Goal: Transaction & Acquisition: Purchase product/service

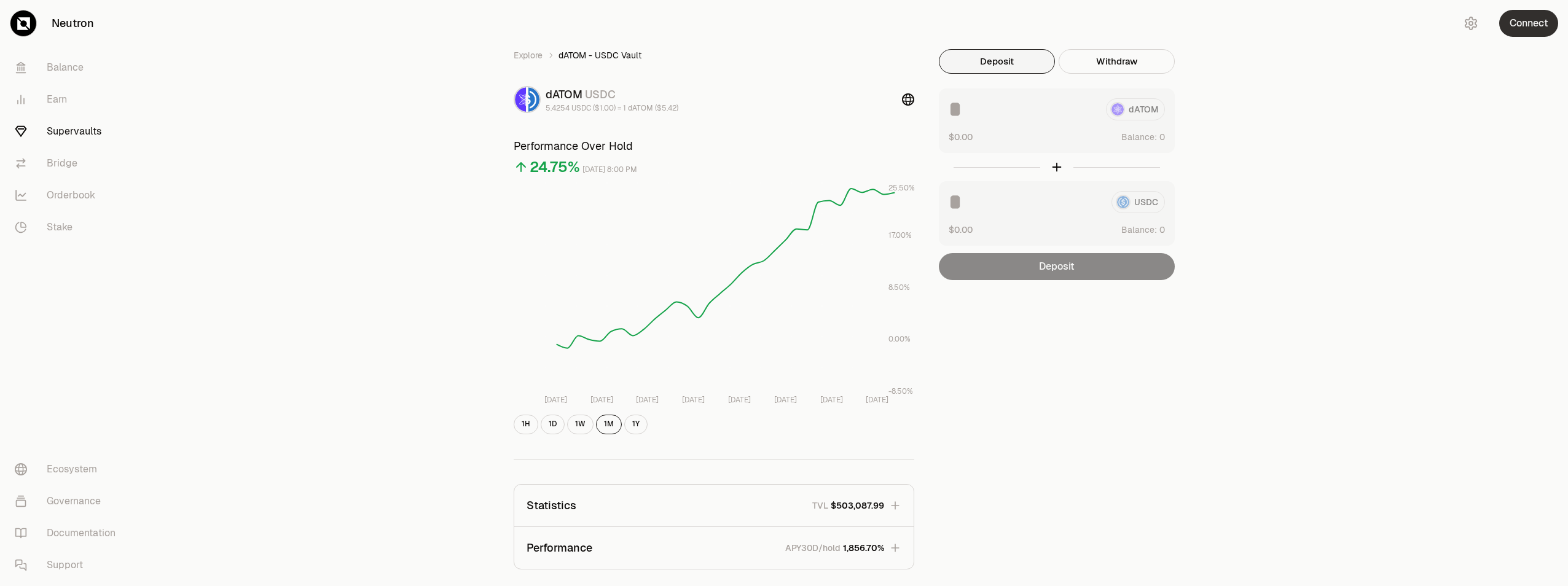
click at [1520, 25] on button "Connect" at bounding box center [1528, 24] width 59 height 27
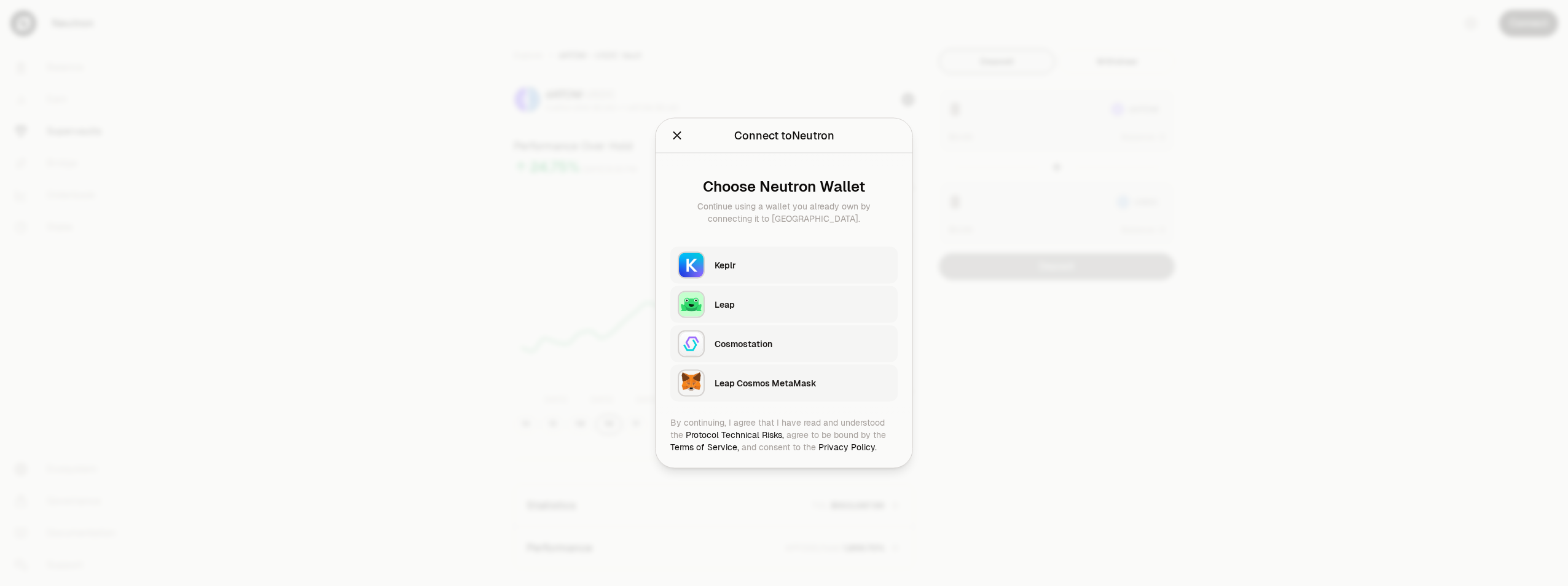
click at [861, 248] on button "Keplr" at bounding box center [784, 266] width 228 height 37
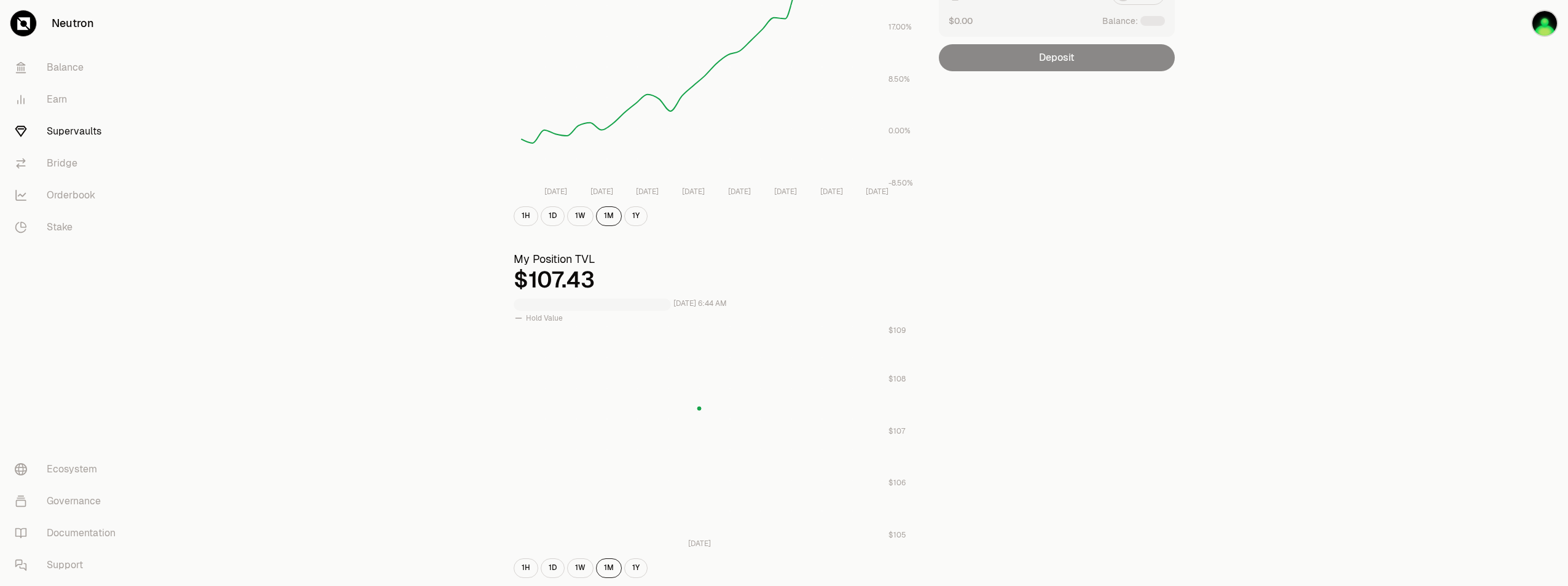
scroll to position [221, 0]
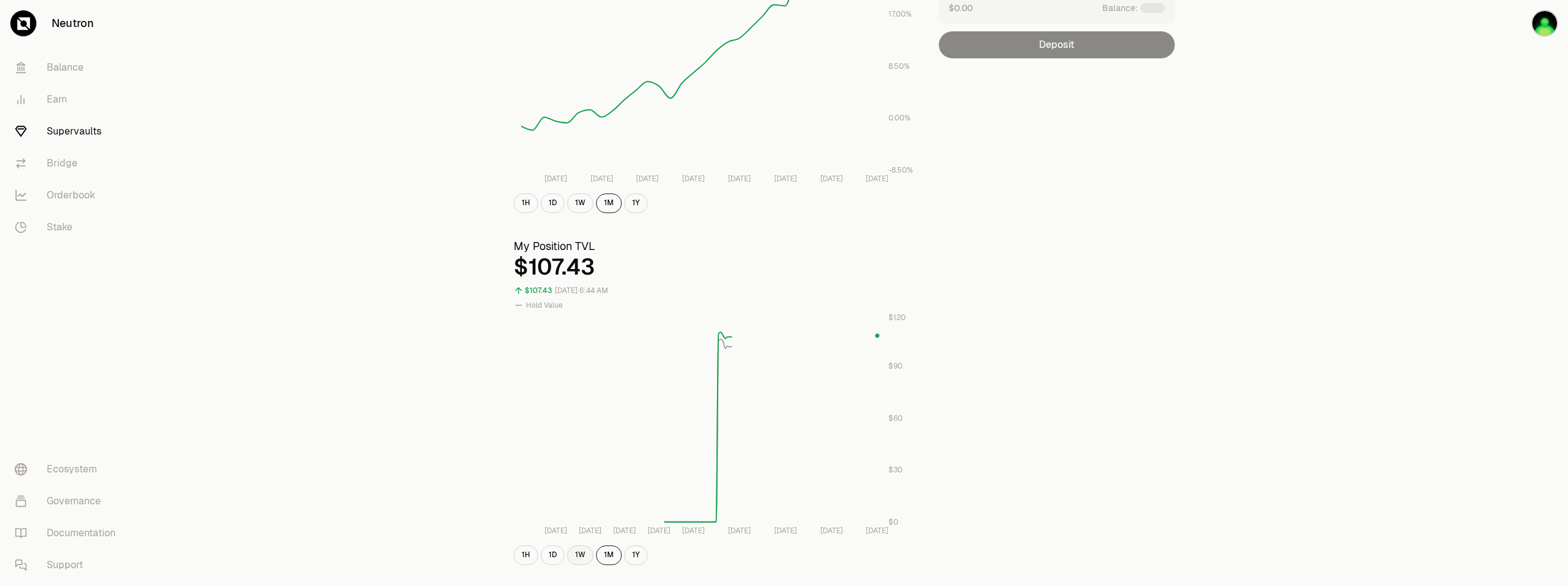
click at [584, 552] on button "1W" at bounding box center [580, 555] width 26 height 19
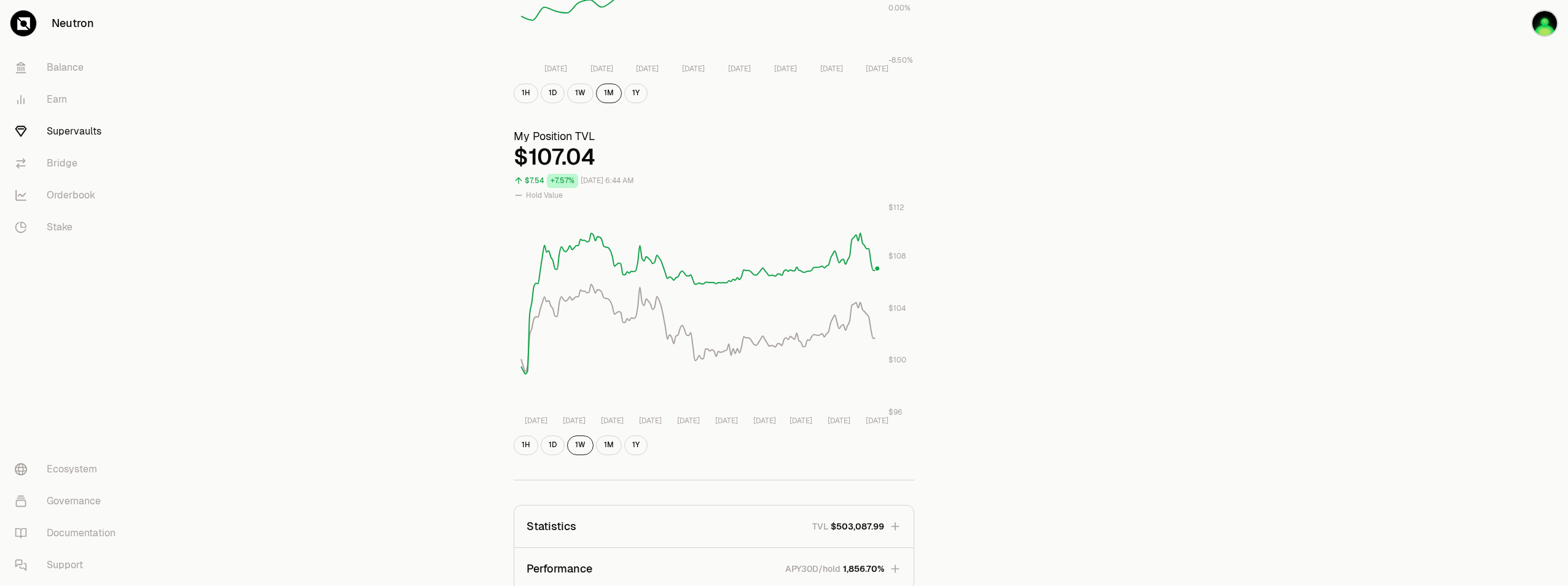
scroll to position [369, 0]
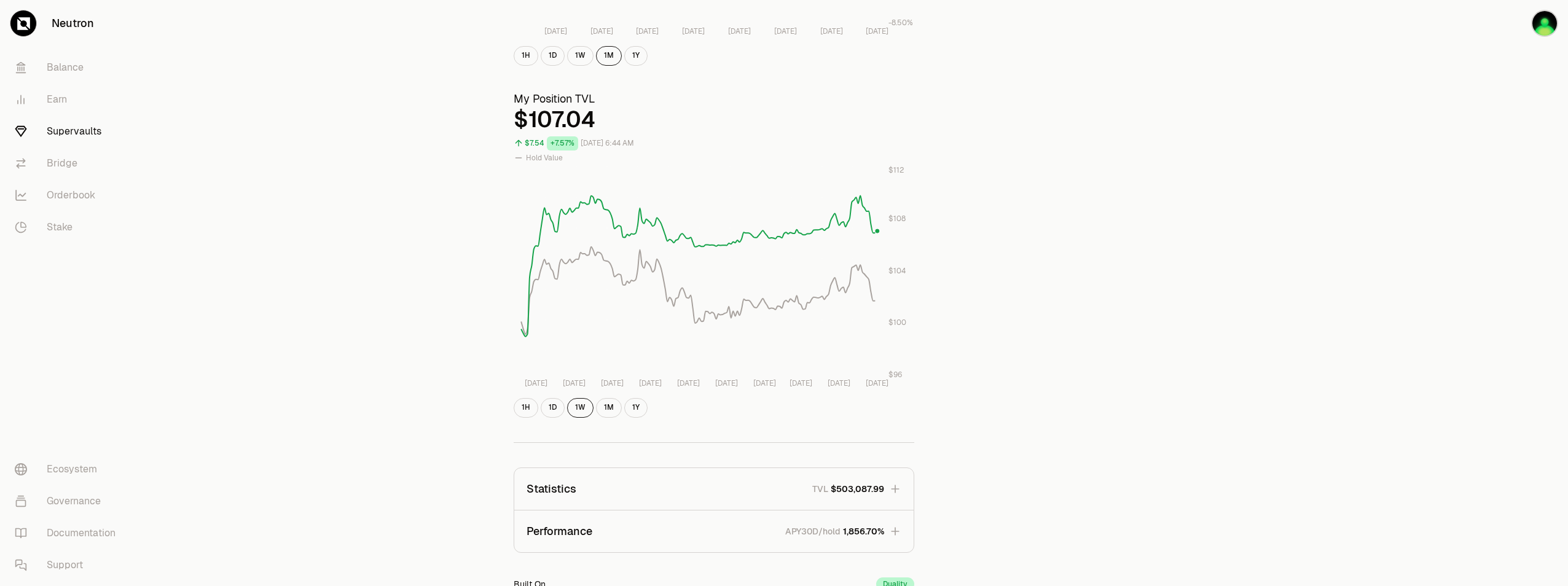
click at [1070, 331] on div "Explore dATOM - USDC Vault dATOM USDC 5.4254 USDC ($1.00) = 1 dATOM ($5.42) Per…" at bounding box center [853, 204] width 707 height 1048
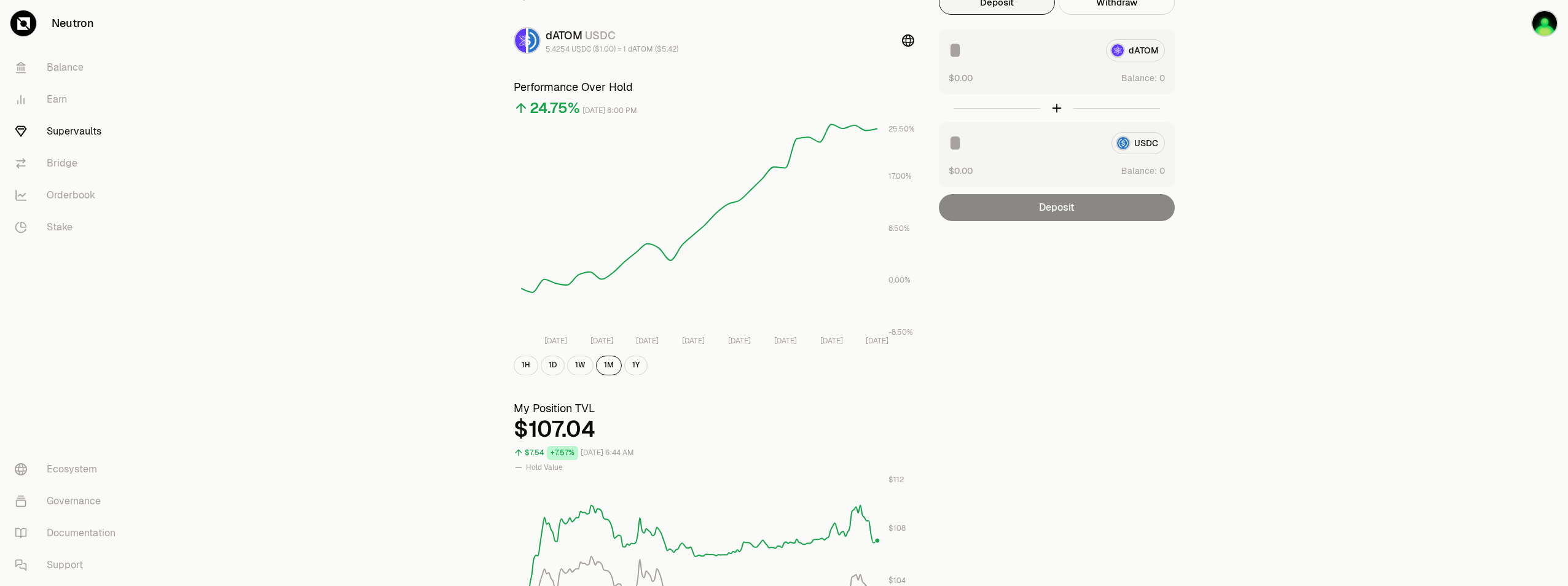
scroll to position [0, 0]
